Goal: Find specific fact: Find specific fact

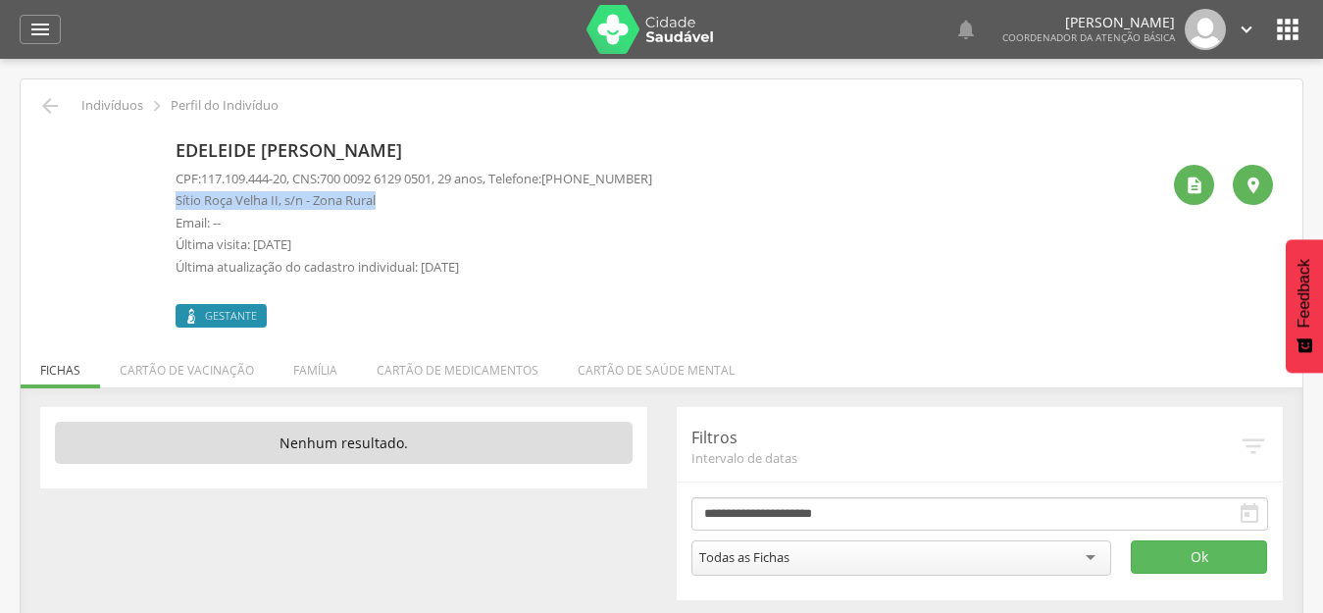
drag, startPoint x: 405, startPoint y: 203, endPoint x: 174, endPoint y: 206, distance: 231.5
click at [174, 206] on div "Edeleide [PERSON_NAME] CPF: 117.109.444-20 , CNS: [PHONE_NUMBER] , 29 anos, Tel…" at bounding box center [661, 229] width 1223 height 195
click at [322, 144] on p "Monick Inasuy Simoes" at bounding box center [414, 151] width 477 height 26
drag, startPoint x: 400, startPoint y: 195, endPoint x: 169, endPoint y: 206, distance: 231.7
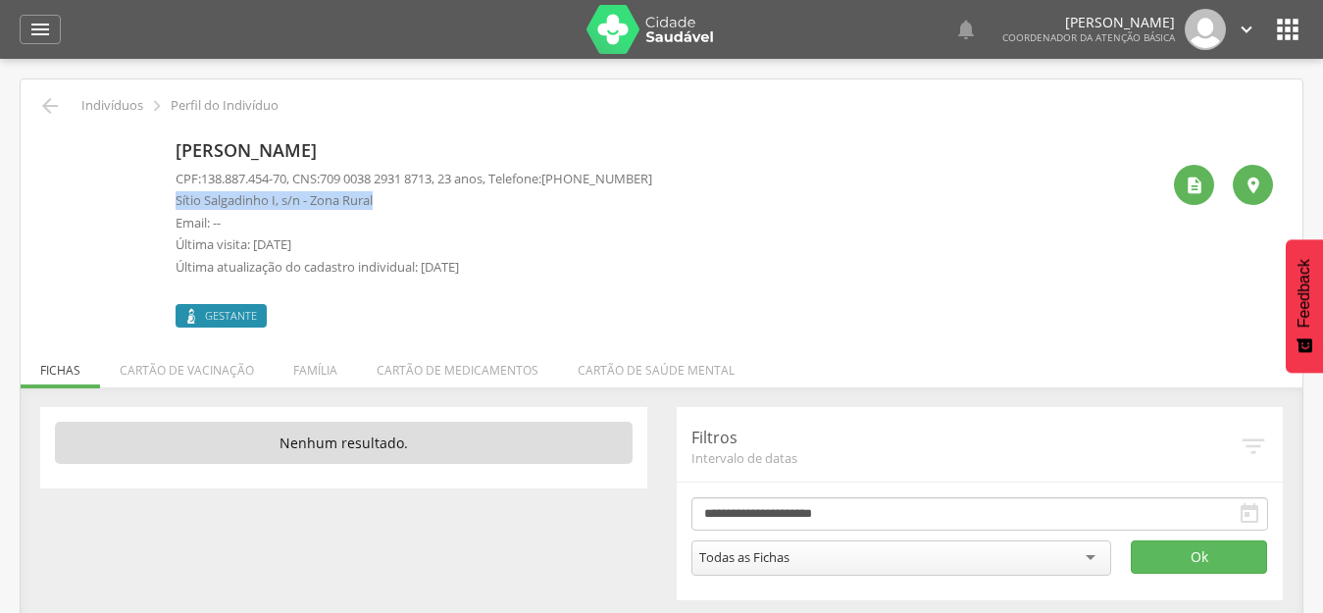
click at [169, 206] on div "Monick Inasuy Simoes CPF: 138.887.454-70 , CNS: 709 0038 2931 8713 , 23 anos, T…" at bounding box center [661, 229] width 1223 height 195
copy p "Sítio Salgadinho I, s/n - Zona Rural"
